Goal: Use online tool/utility: Utilize a website feature to perform a specific function

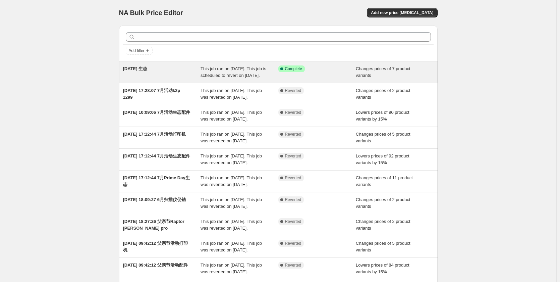
click at [218, 69] on span "This job ran on 2025年8月25日. This job is scheduled to revert on 2025年8月31日." at bounding box center [234, 72] width 66 height 12
click at [148, 70] on span "[DATE] 生态" at bounding box center [135, 68] width 24 height 5
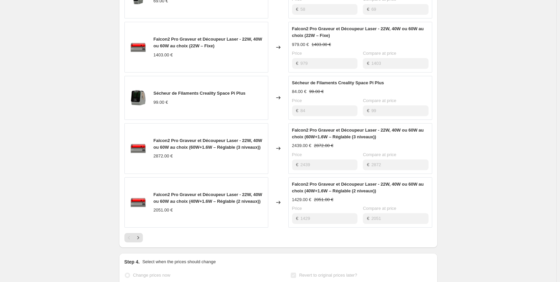
scroll to position [403, 0]
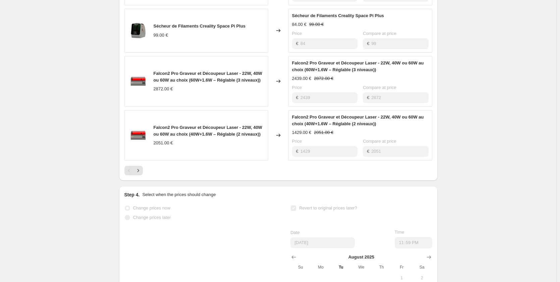
click at [178, 137] on span "Falcon2 Pro Graveur et Découpeur Laser - 22W, 40W ou 60W au choix (40W+1.6W – R…" at bounding box center [208, 131] width 109 height 12
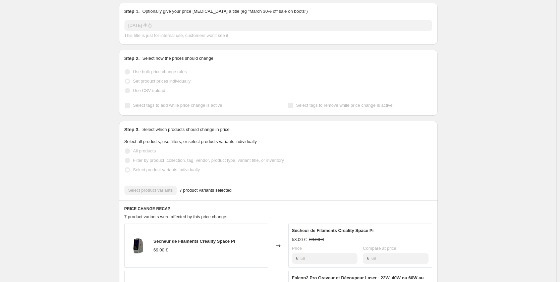
scroll to position [19, 0]
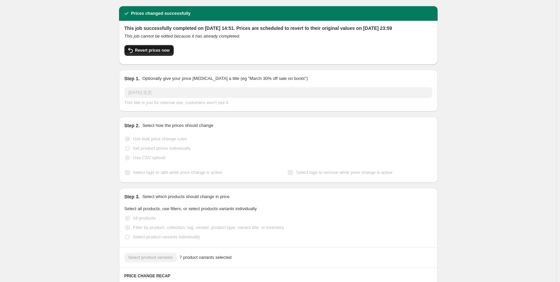
click at [144, 53] on span "Revert prices now" at bounding box center [152, 50] width 35 height 5
checkbox input "false"
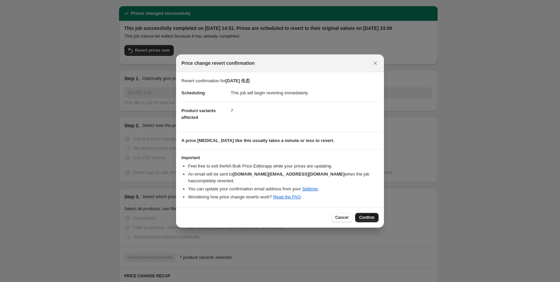
click at [367, 215] on span "Confirm" at bounding box center [366, 217] width 15 height 5
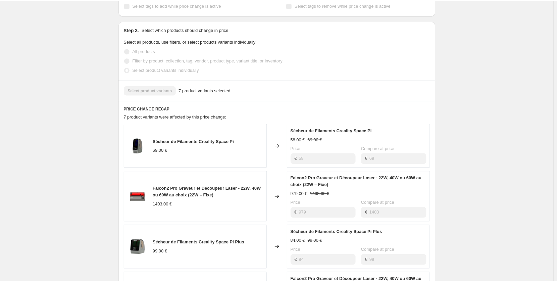
scroll to position [0, 0]
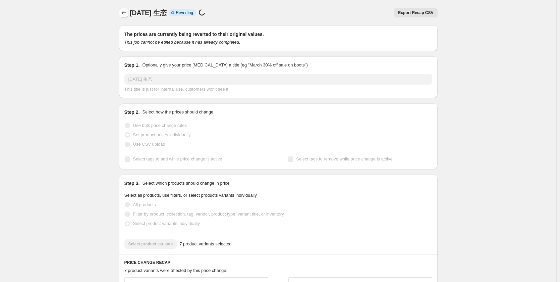
click at [124, 11] on icon "Price change jobs" at bounding box center [123, 12] width 7 height 7
